Goal: Task Accomplishment & Management: Complete application form

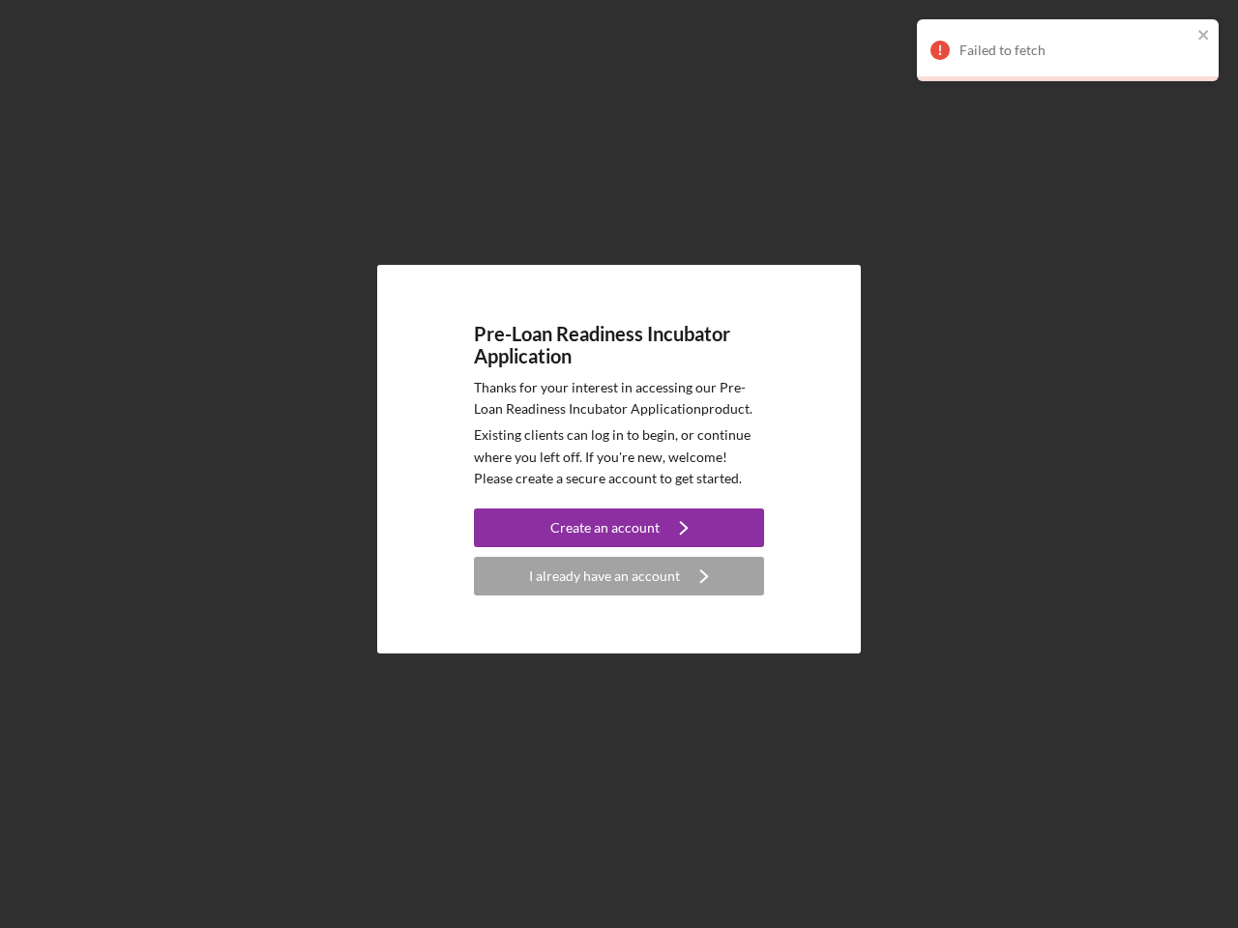
click at [619, 464] on p "Existing clients can log in to begin, or continue where you left off. If you're…" at bounding box center [619, 457] width 290 height 65
click at [619, 528] on div "Create an account" at bounding box center [604, 528] width 109 height 39
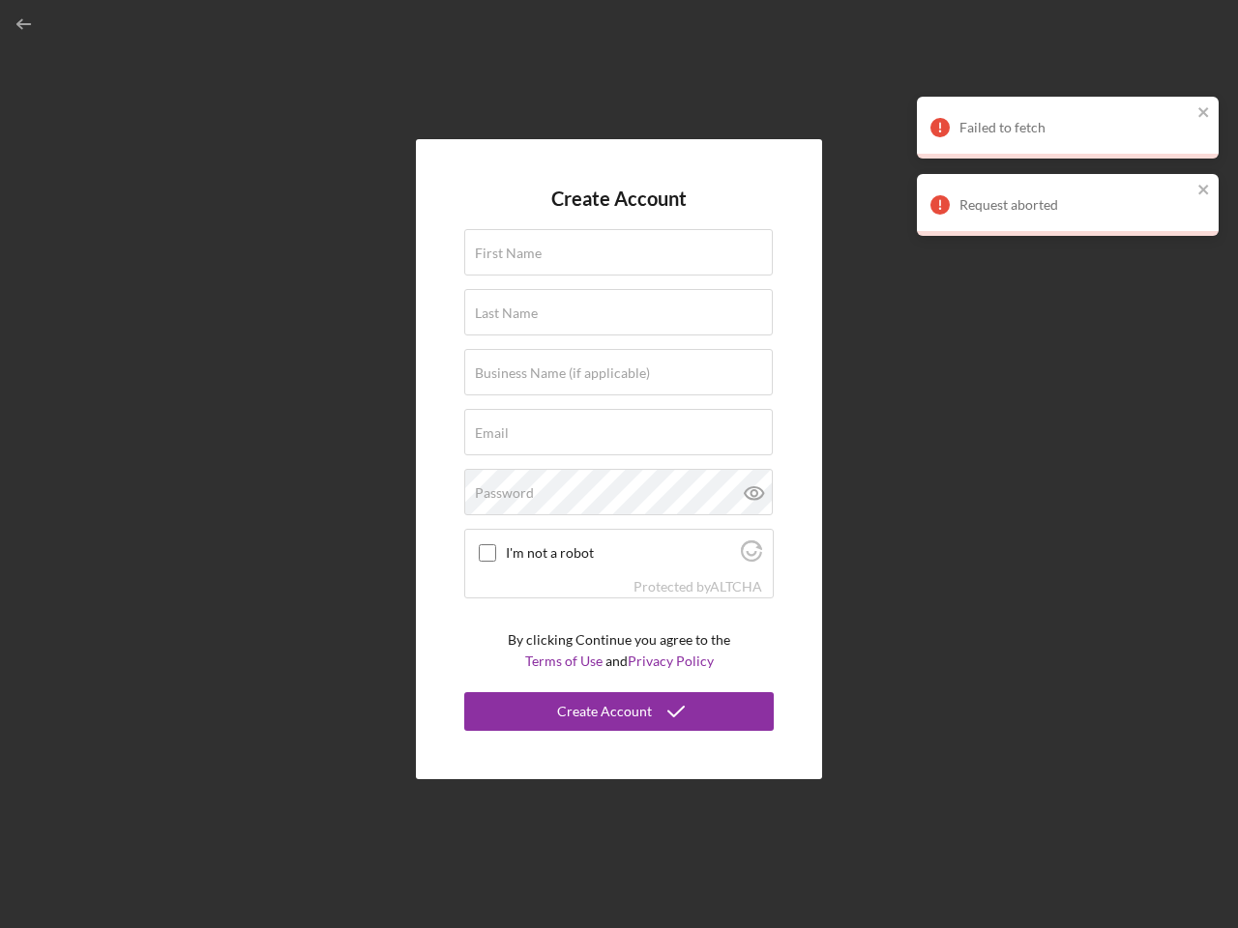
click at [619, 576] on div "Protected by [PERSON_NAME]" at bounding box center [619, 586] width 308 height 21
